Goal: Submit feedback/report problem

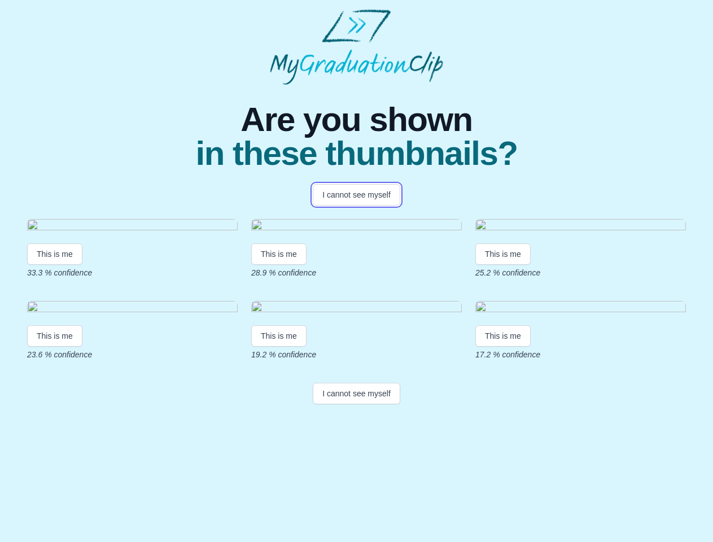
click at [356, 195] on button "I cannot see myself" at bounding box center [356, 194] width 87 height 21
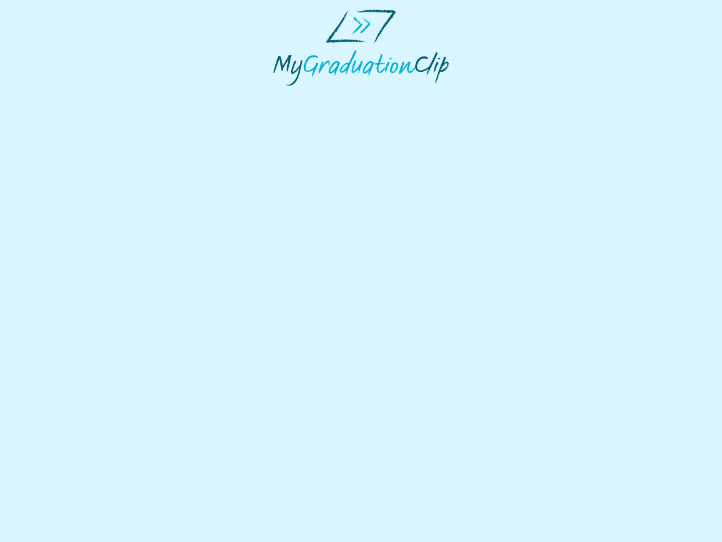
click at [55, 95] on html at bounding box center [361, 47] width 722 height 95
click at [280, 95] on html at bounding box center [361, 47] width 722 height 95
click at [506, 95] on html at bounding box center [361, 47] width 722 height 95
click at [55, 95] on html at bounding box center [361, 47] width 722 height 95
click at [280, 95] on html at bounding box center [361, 47] width 722 height 95
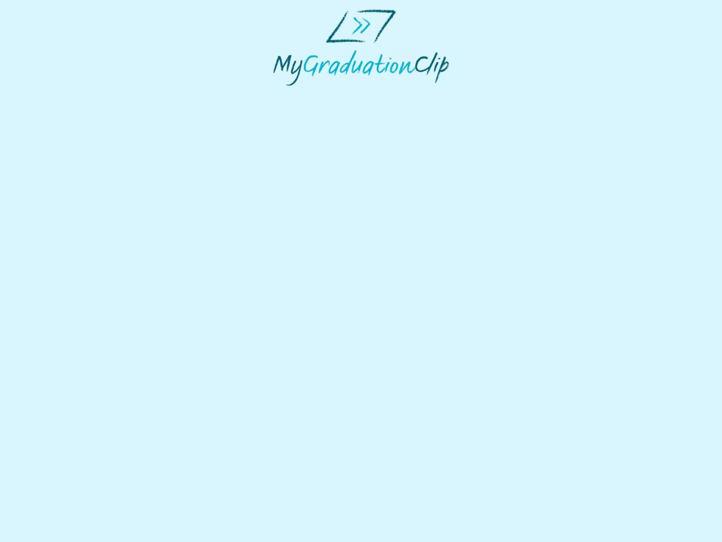
click at [506, 95] on html at bounding box center [361, 47] width 722 height 95
